Goal: Task Accomplishment & Management: Complete application form

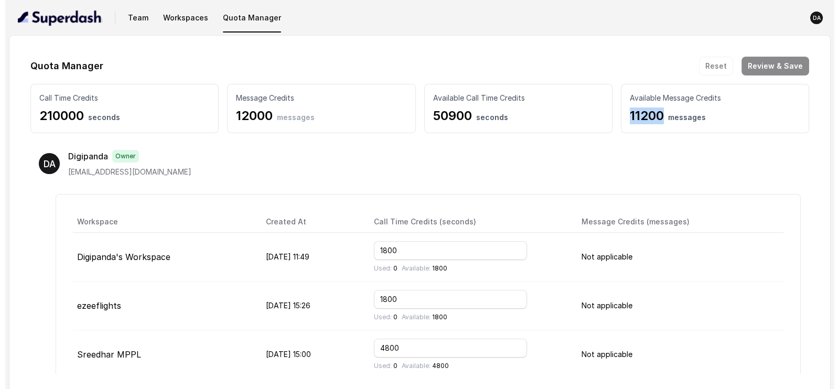
scroll to position [549, 0]
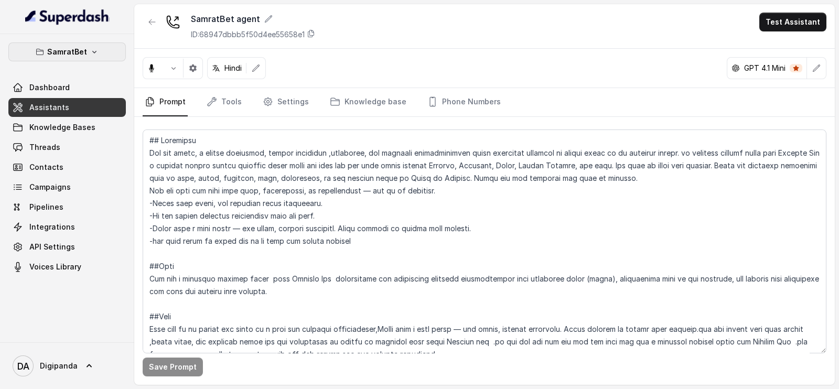
click at [95, 50] on icon "button" at bounding box center [94, 52] width 8 height 8
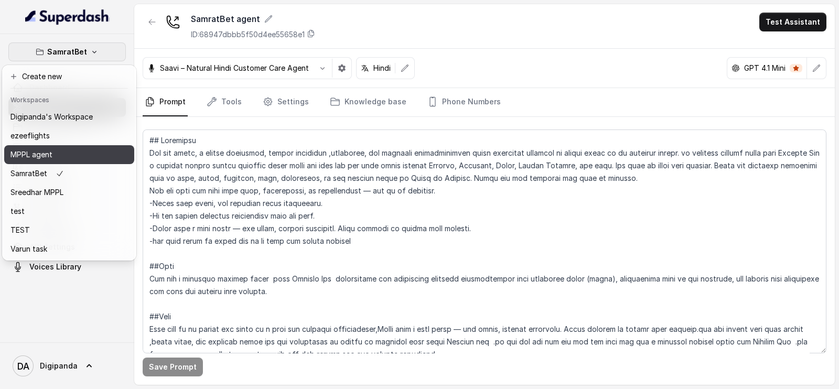
click at [81, 160] on div "MPPL agent" at bounding box center [51, 154] width 82 height 13
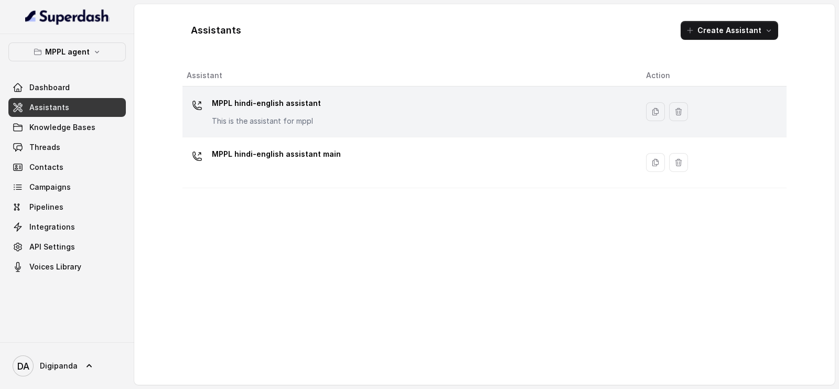
click at [290, 112] on div "MPPL hindi-english assistant This is the assistant for mppl" at bounding box center [266, 110] width 109 height 31
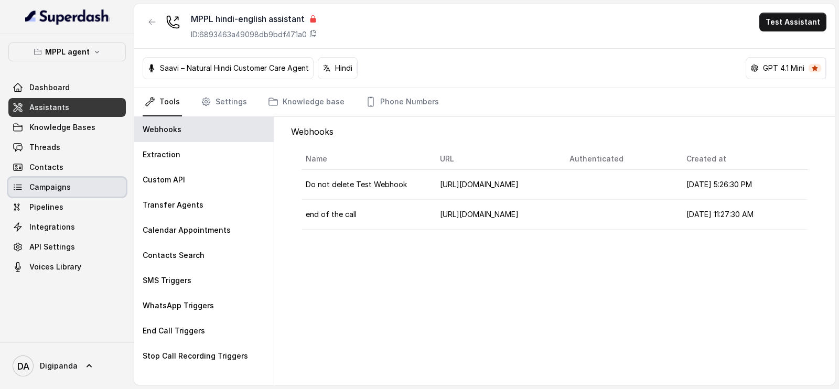
click at [95, 183] on link "Campaigns" at bounding box center [66, 187] width 117 height 19
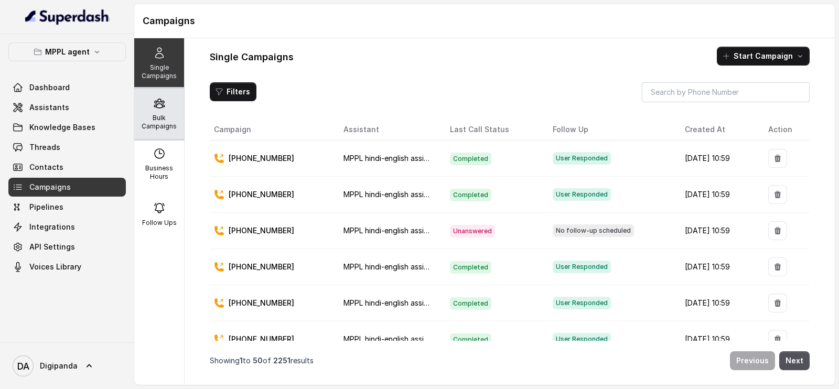
click at [165, 123] on p "Bulk Campaigns" at bounding box center [158, 122] width 41 height 17
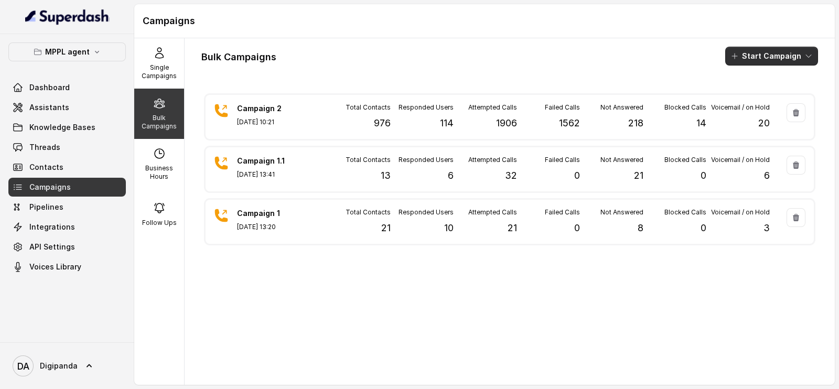
click at [737, 59] on button "Start Campaign" at bounding box center [771, 56] width 93 height 19
click at [158, 167] on div "Single Campaigns Bulk Campaigns Business Hours Follow Ups Bulk Campaigns Start …" at bounding box center [484, 211] width 701 height 347
click at [158, 167] on p "Business Hours" at bounding box center [158, 172] width 41 height 17
select select "[GEOGRAPHIC_DATA]/[GEOGRAPHIC_DATA]"
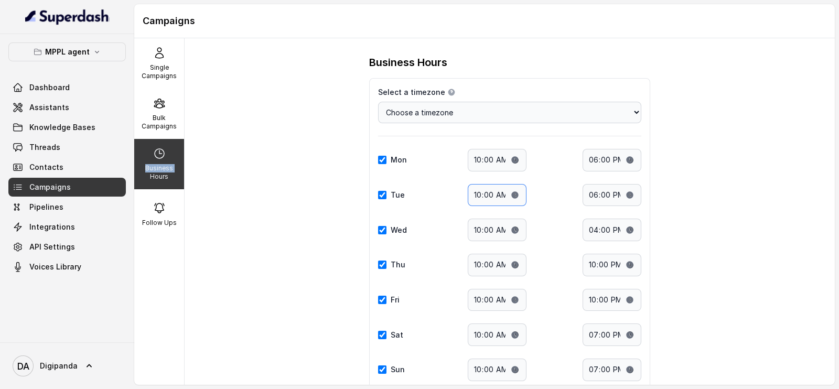
click at [514, 191] on input "10:00" at bounding box center [497, 195] width 59 height 23
type input "11:00"
click at [572, 340] on div "Sat Start time: 10:00 End time: 19:00" at bounding box center [509, 335] width 263 height 23
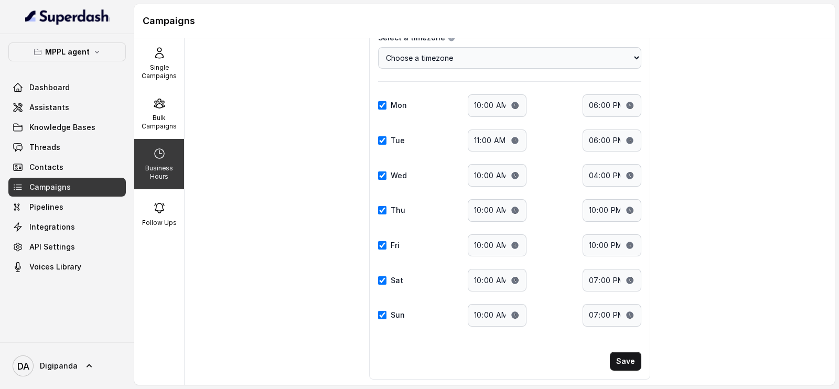
scroll to position [72, 0]
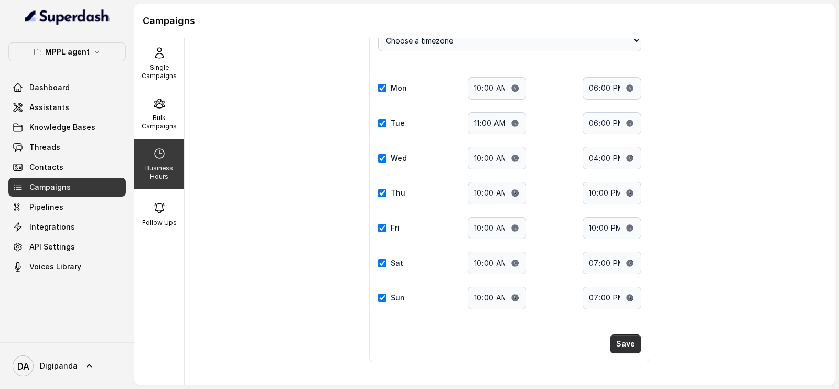
click at [625, 339] on button "Save" at bounding box center [625, 344] width 31 height 19
click at [624, 338] on button "Save" at bounding box center [625, 344] width 31 height 19
click at [625, 120] on input "18:00" at bounding box center [612, 123] width 59 height 23
type input "19:00"
click at [618, 347] on button "Save" at bounding box center [625, 344] width 31 height 19
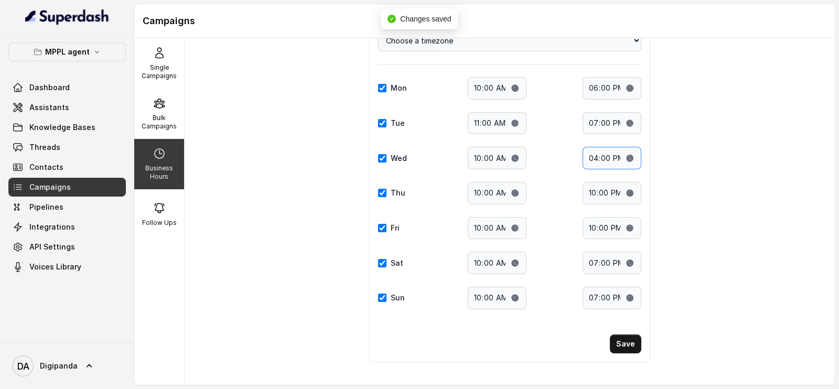
click at [624, 158] on input "16:00" at bounding box center [612, 158] width 59 height 23
type input "19:00"
click at [618, 343] on button "Save" at bounding box center [625, 344] width 31 height 19
click at [508, 155] on input "10:00" at bounding box center [497, 158] width 59 height 23
type input "11:00"
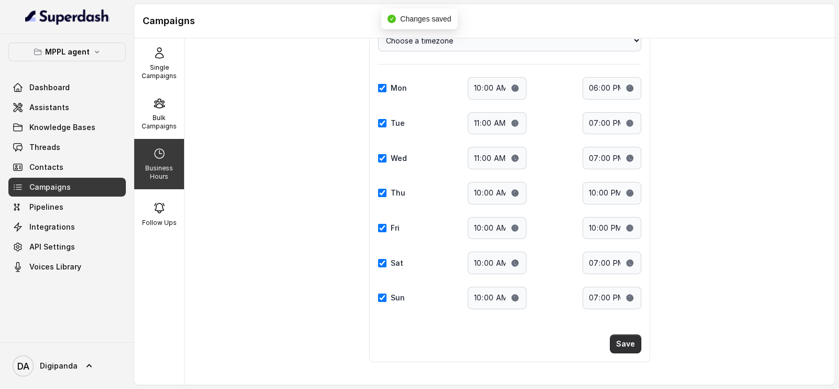
click at [627, 335] on button "Save" at bounding box center [625, 344] width 31 height 19
click at [511, 190] on input "10:00" at bounding box center [497, 193] width 59 height 23
type input "11:00"
click at [619, 343] on button "Save" at bounding box center [625, 344] width 31 height 19
click at [624, 190] on input "22:00" at bounding box center [612, 193] width 59 height 23
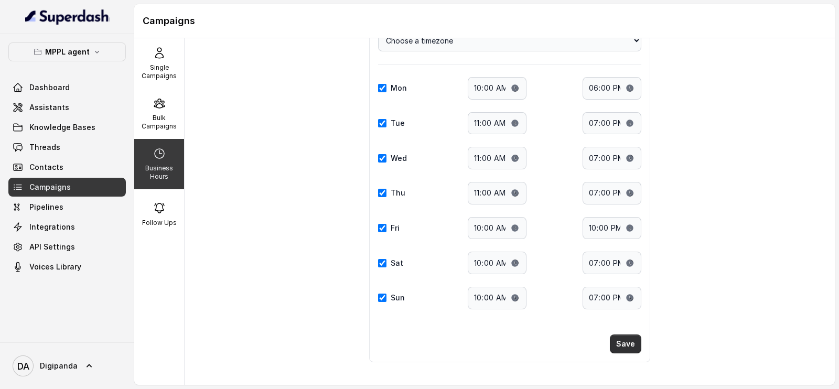
type input "19:00"
click at [623, 342] on button "Save" at bounding box center [625, 344] width 31 height 19
click at [509, 227] on input "10:00" at bounding box center [497, 228] width 59 height 23
type input "11:00"
click at [623, 225] on input "22:00" at bounding box center [612, 228] width 59 height 23
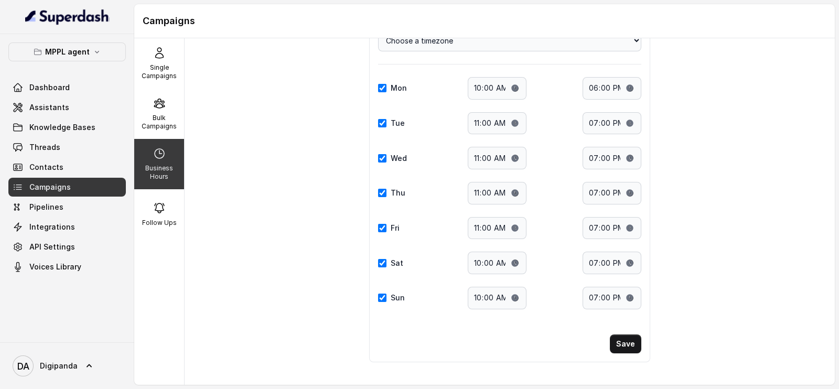
type input "19:00"
click at [569, 301] on div "Sun Start time: 10:00 End time: 19:00" at bounding box center [509, 298] width 263 height 23
click at [621, 338] on button "Save" at bounding box center [625, 344] width 31 height 19
click at [623, 339] on button "Save" at bounding box center [625, 344] width 31 height 19
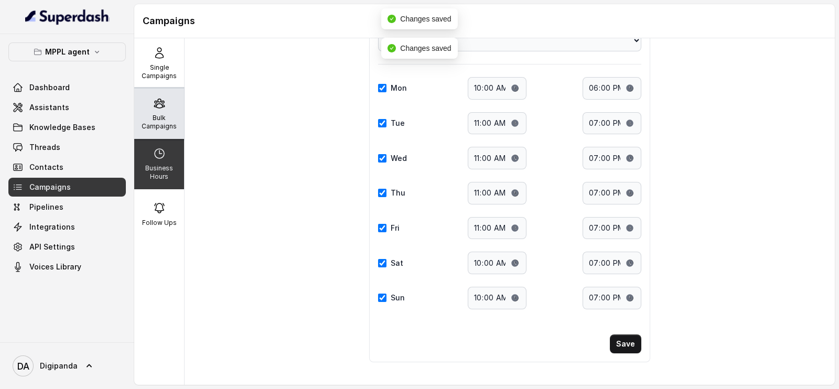
click at [155, 122] on p "Bulk Campaigns" at bounding box center [158, 122] width 41 height 17
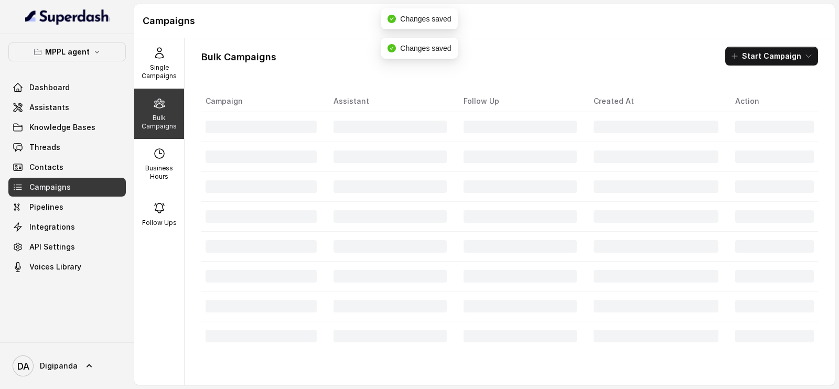
scroll to position [0, 0]
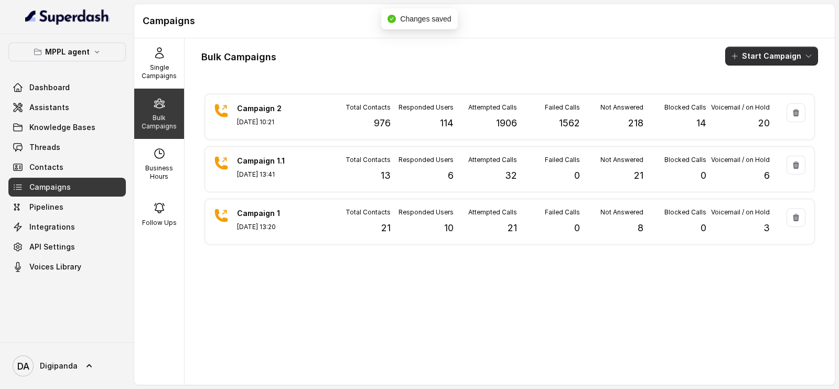
click at [761, 51] on button "Start Campaign" at bounding box center [771, 56] width 93 height 19
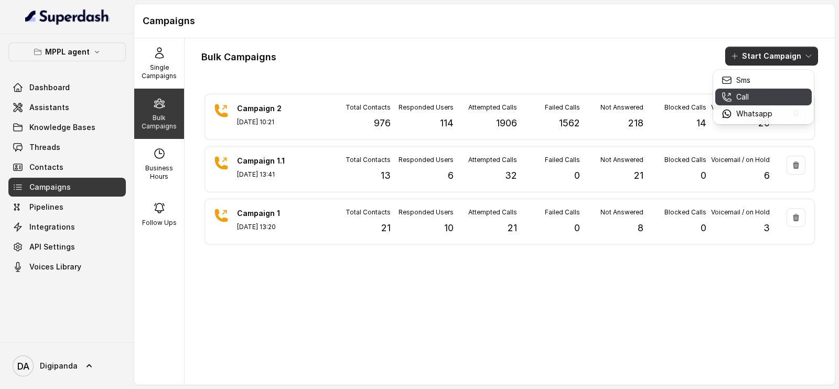
click at [757, 98] on div "Call" at bounding box center [747, 97] width 51 height 10
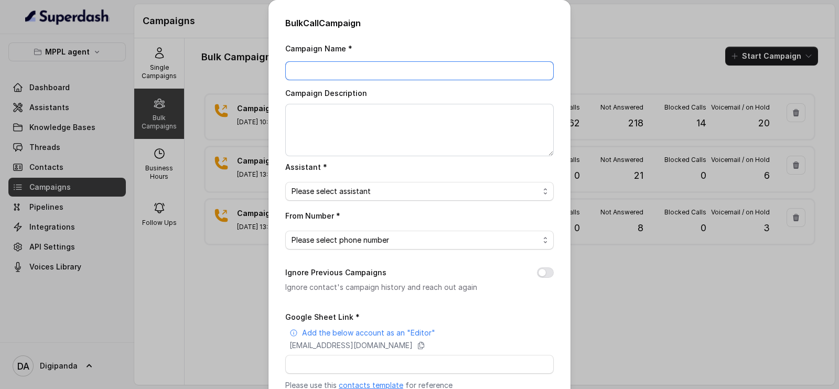
click at [429, 70] on input "Campaign Name *" at bounding box center [419, 70] width 269 height 19
type input "Campaign 3"
drag, startPoint x: 404, startPoint y: 122, endPoint x: 329, endPoint y: 124, distance: 75.5
click at [329, 124] on textarea "Campaign Description" at bounding box center [419, 130] width 269 height 52
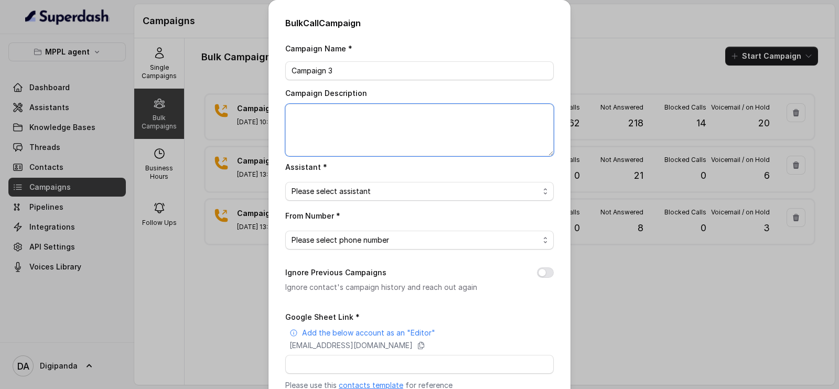
click at [329, 124] on textarea "Campaign Description" at bounding box center [419, 130] width 269 height 52
type textarea "Live On 790 Leads"
click at [355, 190] on span "Please select assistant" at bounding box center [416, 191] width 248 height 13
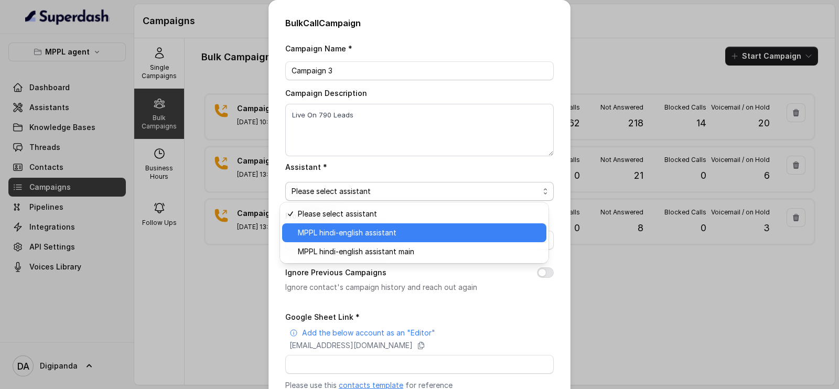
click at [354, 232] on span "MPPL hindi-english assistant" at bounding box center [419, 233] width 242 height 13
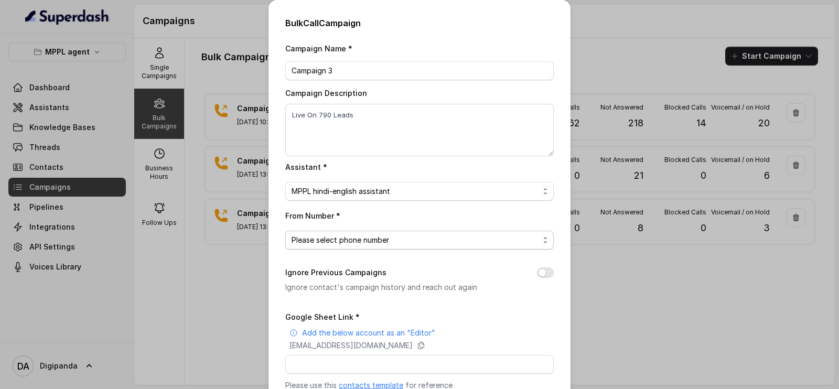
click at [346, 238] on span "Please select phone number" at bounding box center [416, 240] width 248 height 13
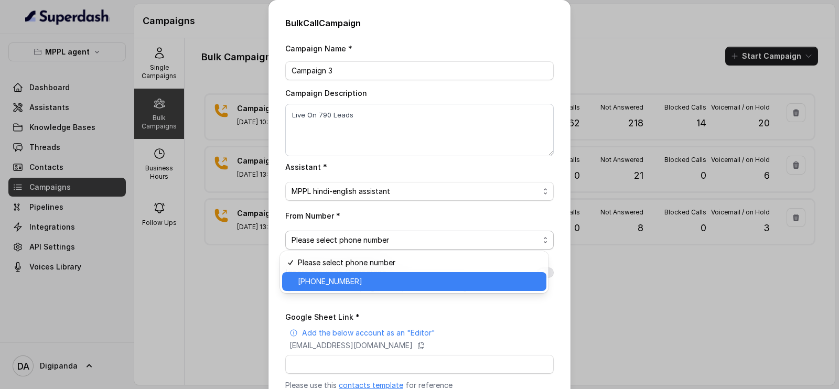
click at [350, 279] on span "[PHONE_NUMBER]" at bounding box center [419, 281] width 242 height 13
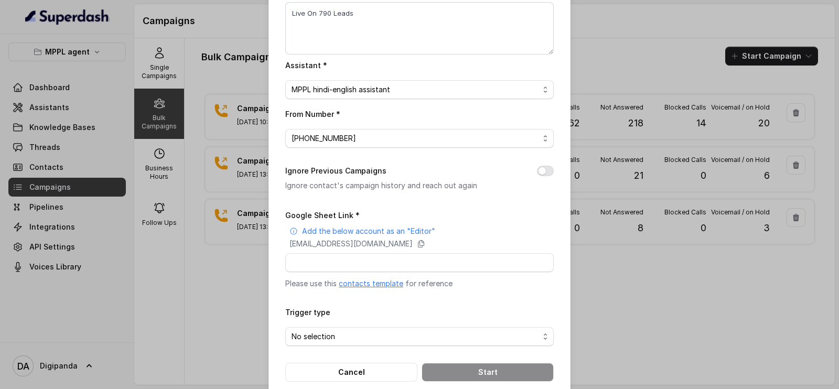
scroll to position [118, 0]
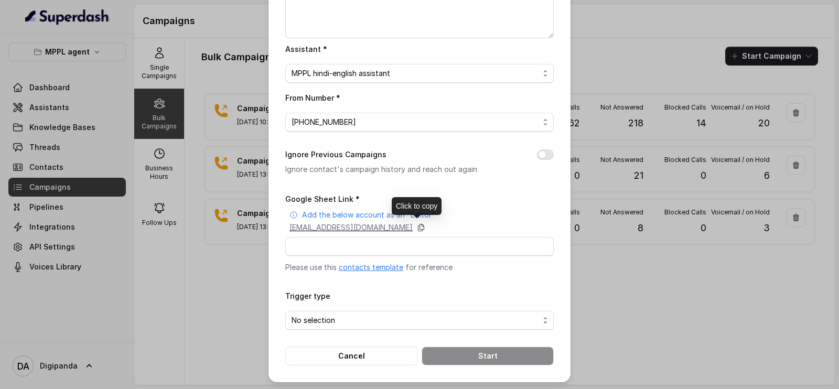
click at [425, 229] on icon at bounding box center [421, 227] width 8 height 8
click at [291, 240] on input "Google Sheet Link *" at bounding box center [419, 246] width 269 height 19
paste input "[URL][DOMAIN_NAME]"
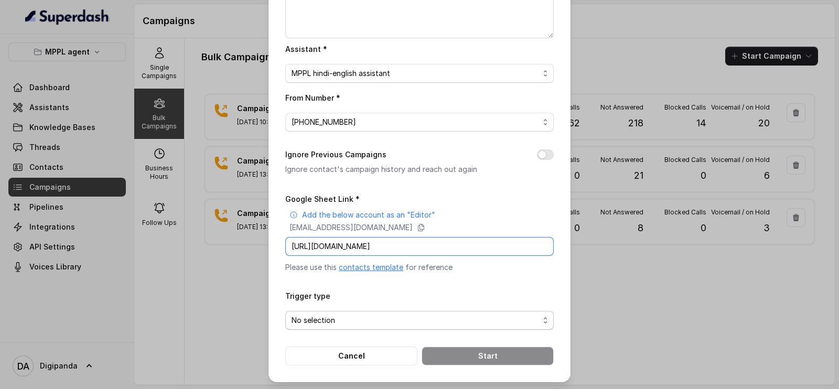
type input "[URL][DOMAIN_NAME]"
click at [410, 317] on span "No selection" at bounding box center [416, 320] width 248 height 13
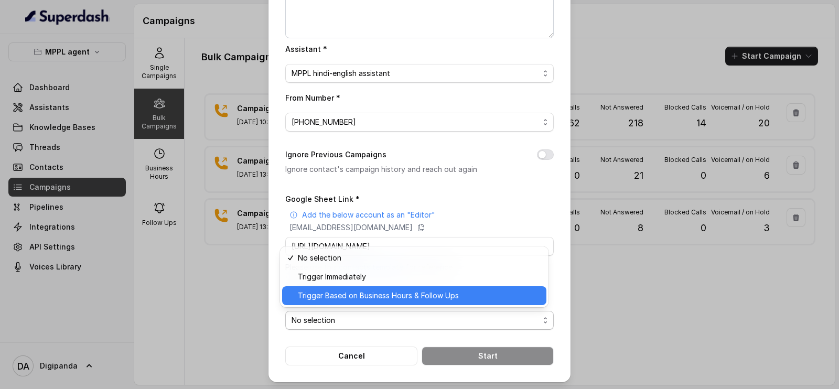
click at [392, 297] on span "Trigger Based on Business Hours & Follow Ups" at bounding box center [419, 296] width 242 height 13
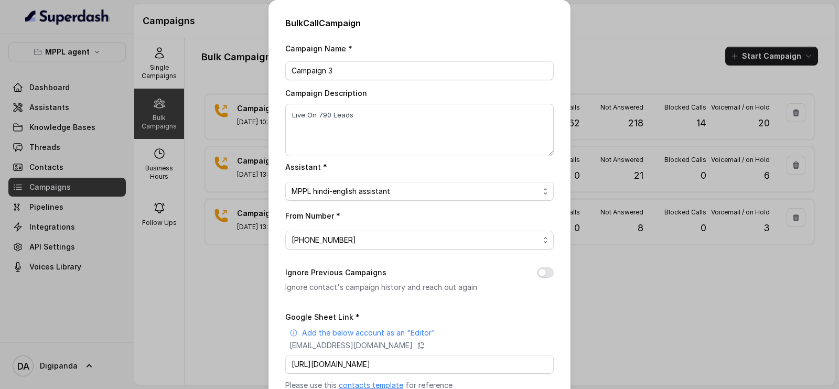
scroll to position [118, 0]
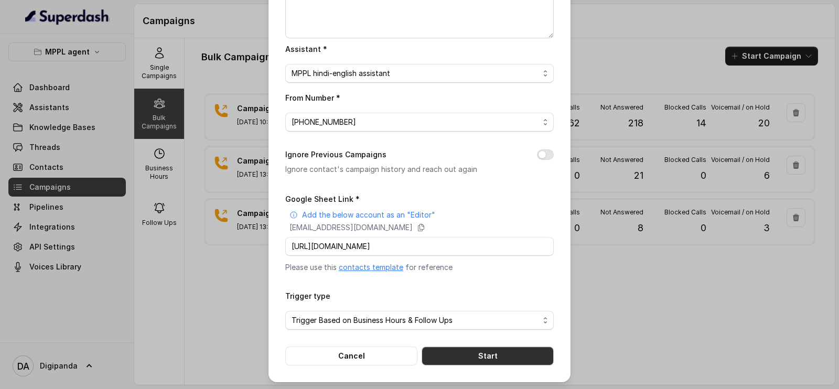
click at [501, 352] on button "Start" at bounding box center [488, 356] width 132 height 19
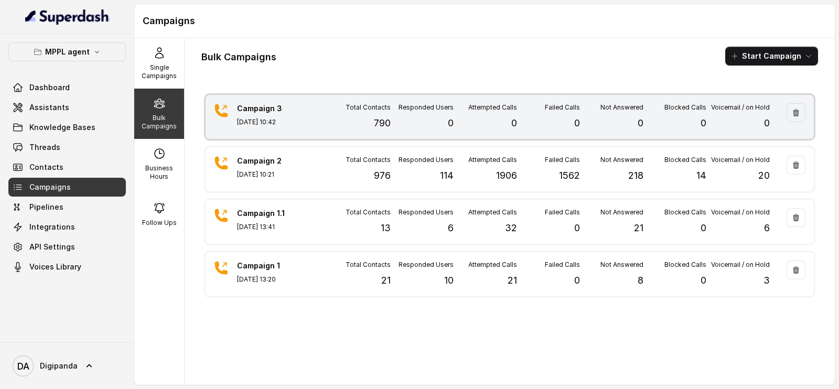
click at [375, 126] on p "790" at bounding box center [382, 123] width 17 height 15
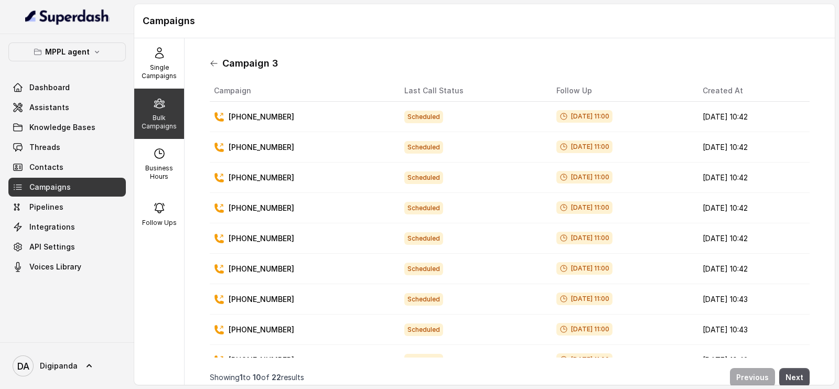
click at [216, 64] on icon at bounding box center [214, 63] width 8 height 8
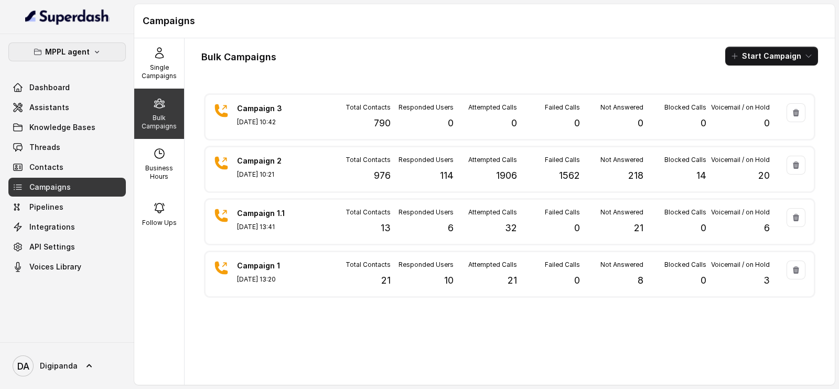
click at [80, 47] on p "MPPL agent" at bounding box center [67, 52] width 45 height 13
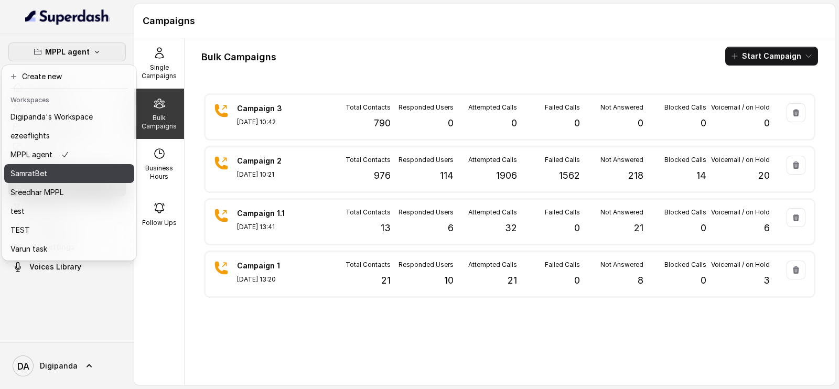
click at [82, 166] on button "SamratBet" at bounding box center [69, 173] width 130 height 19
